Goal: Task Accomplishment & Management: Complete application form

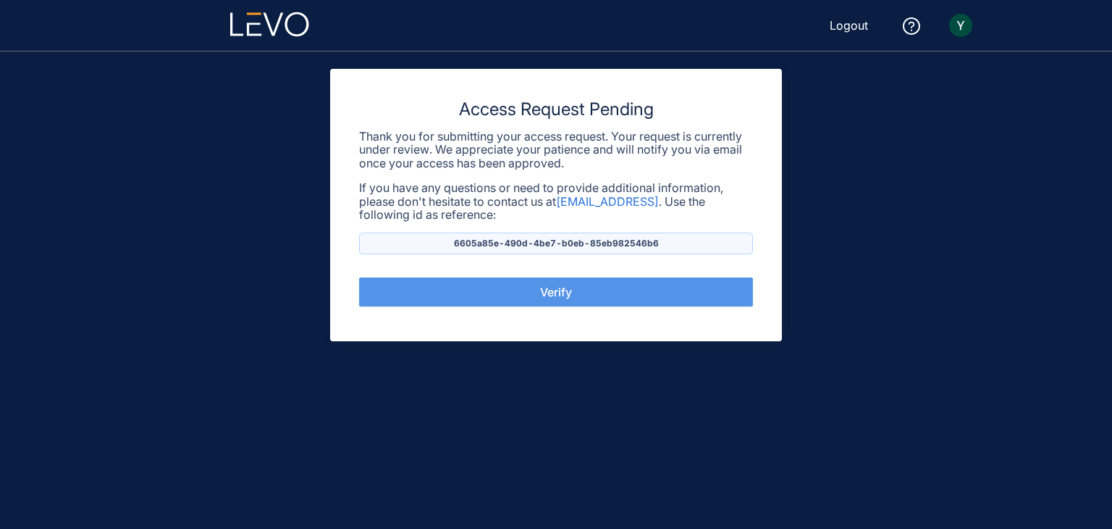
click at [600, 297] on button "Verify" at bounding box center [556, 291] width 394 height 29
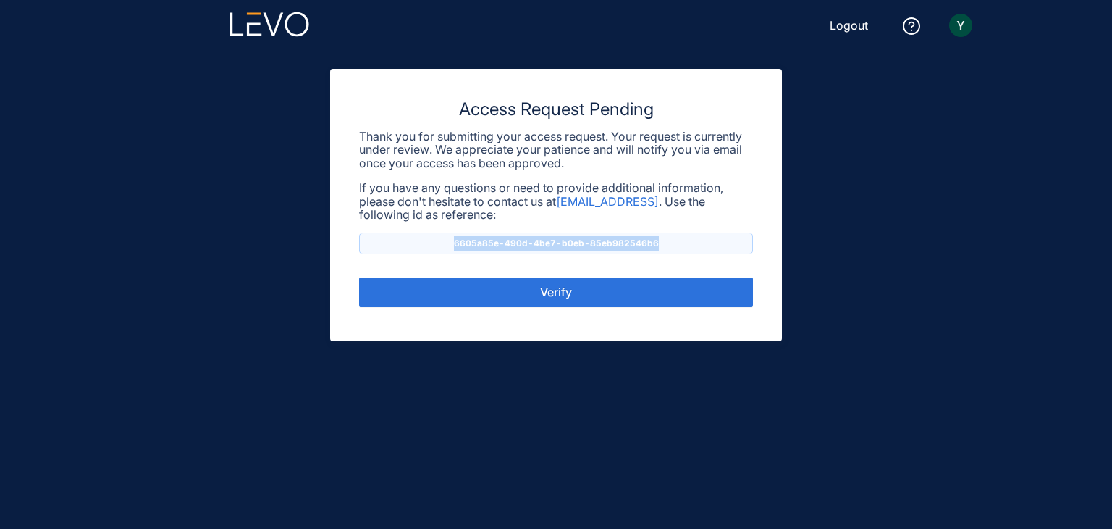
drag, startPoint x: 661, startPoint y: 244, endPoint x: 435, endPoint y: 252, distance: 226.1
click at [435, 252] on p "6605a85e-490d-4be7-b0eb-85eb982546b6" at bounding box center [556, 243] width 394 height 22
copy p "6605a85e-490d-4be7-b0eb-85eb982546b6"
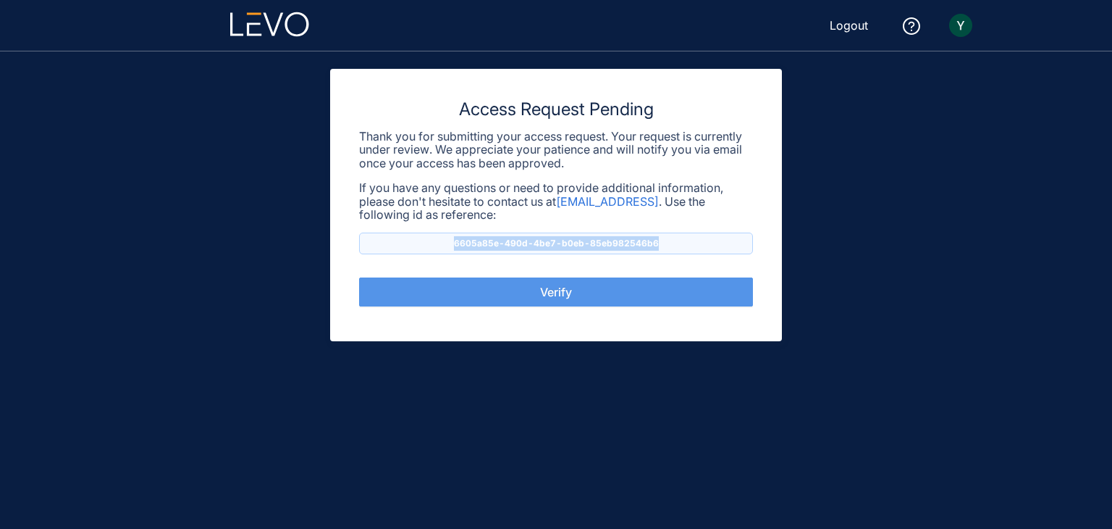
click at [549, 300] on button "Verify" at bounding box center [556, 291] width 394 height 29
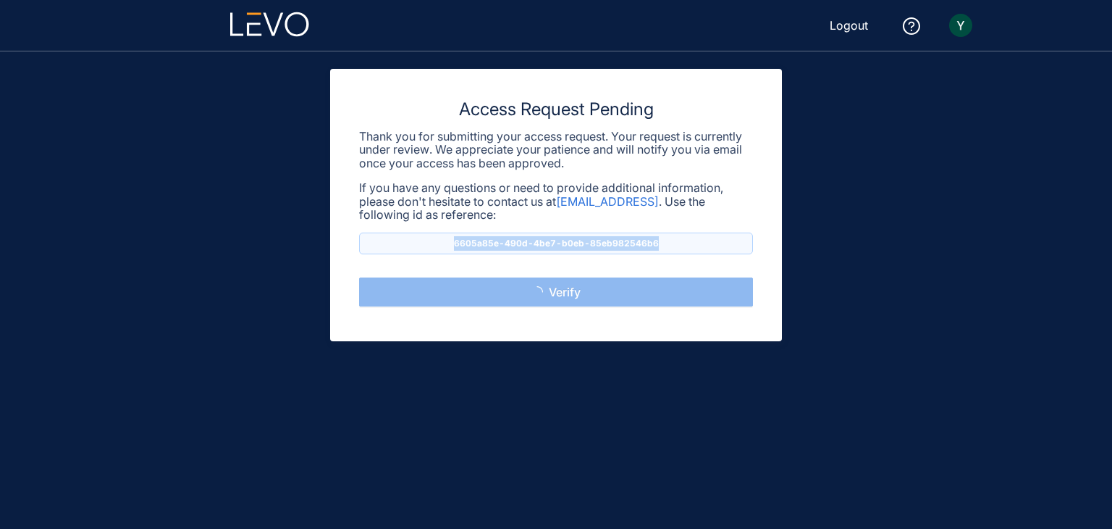
click at [549, 300] on button "Verify" at bounding box center [556, 291] width 394 height 29
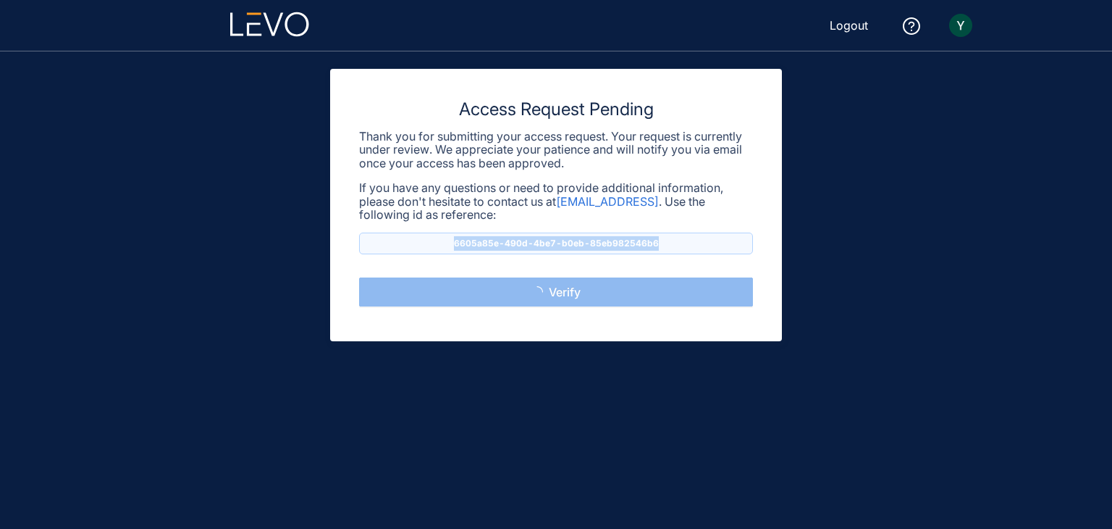
click at [549, 300] on button "Verify" at bounding box center [556, 291] width 394 height 29
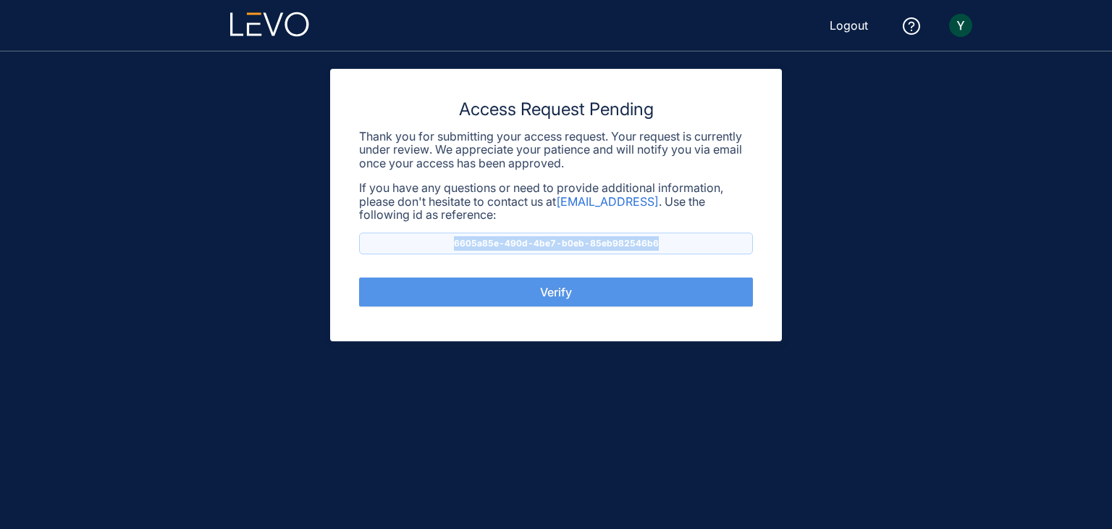
click at [549, 300] on button "Verify" at bounding box center [556, 291] width 394 height 29
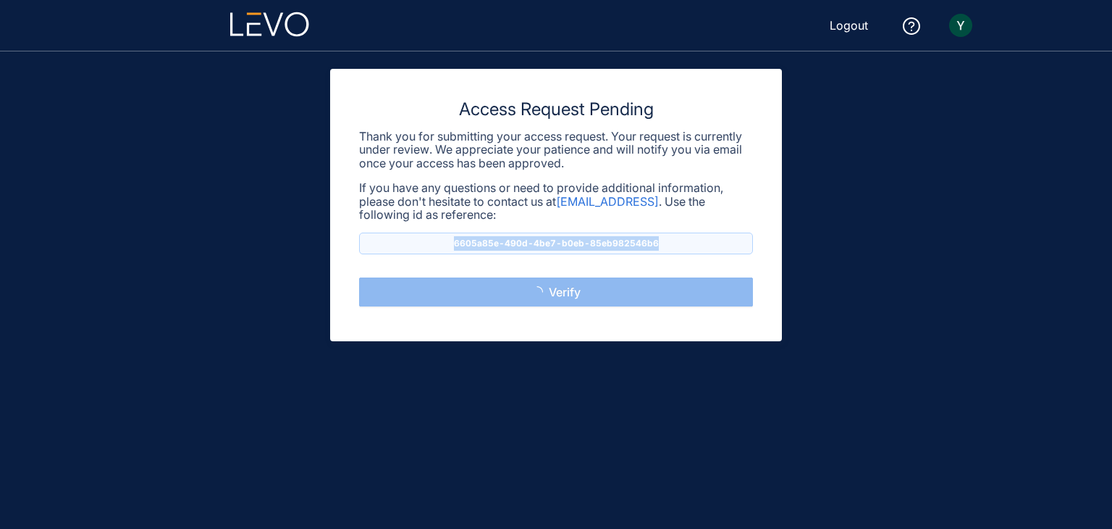
click at [549, 300] on button "Verify" at bounding box center [556, 291] width 394 height 29
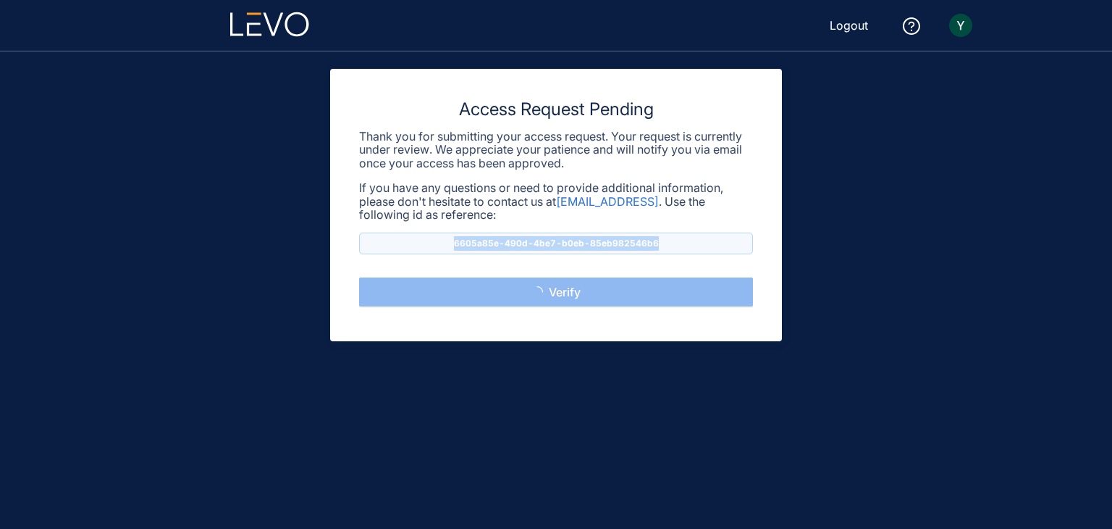
click at [549, 300] on button "Verify" at bounding box center [556, 291] width 394 height 29
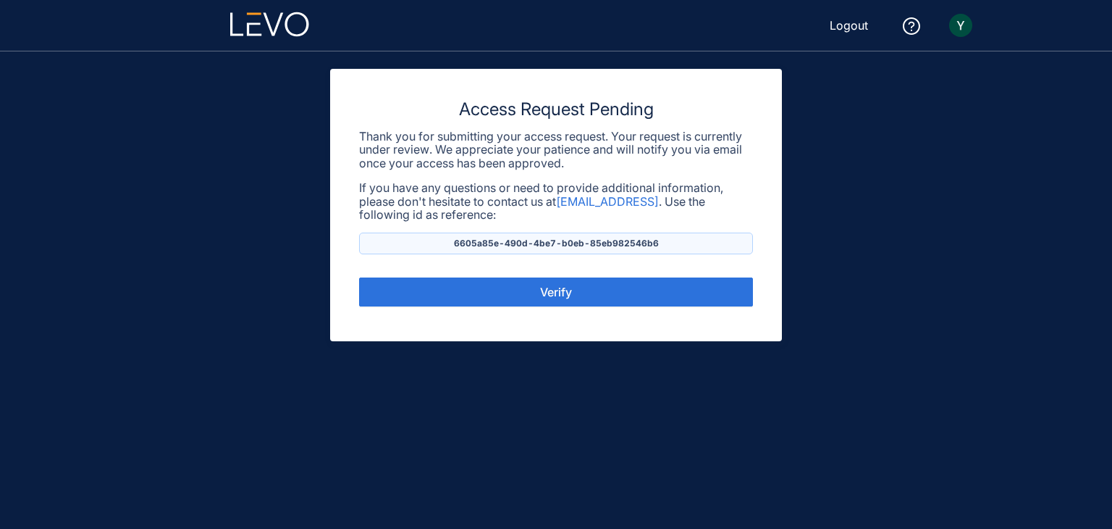
click at [264, 23] on icon at bounding box center [269, 24] width 79 height 25
